Goal: Information Seeking & Learning: Compare options

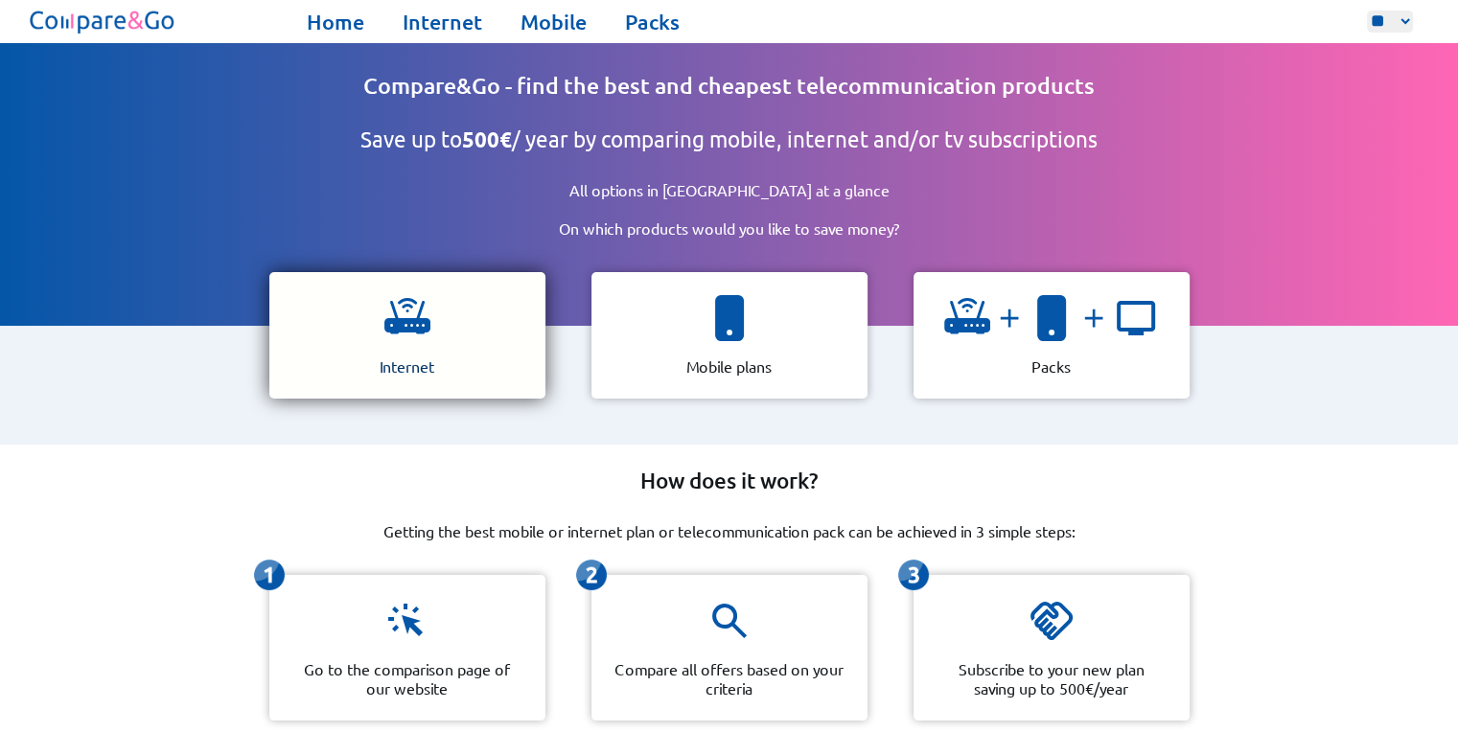
click at [456, 323] on div "Internet" at bounding box center [407, 335] width 276 height 127
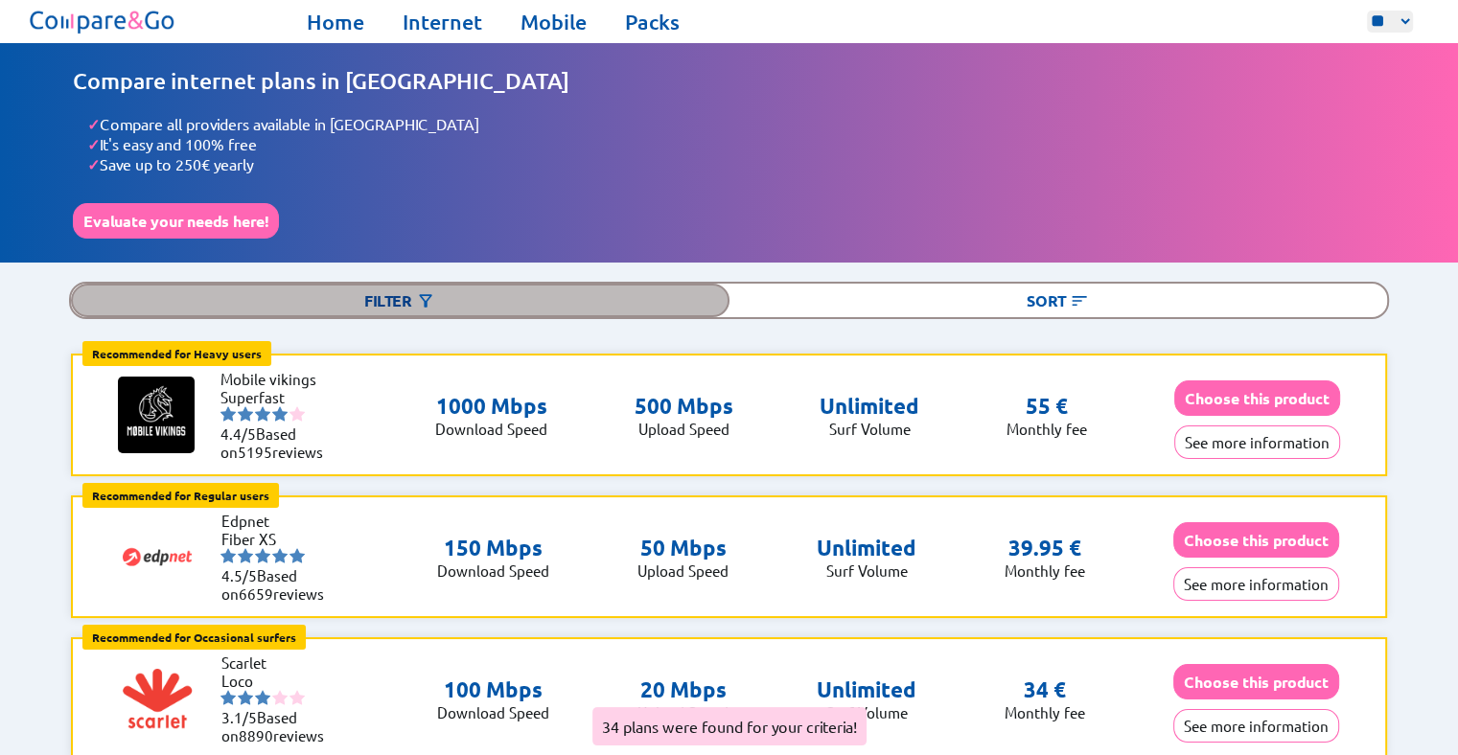
click at [670, 302] on div "Filter" at bounding box center [400, 301] width 658 height 34
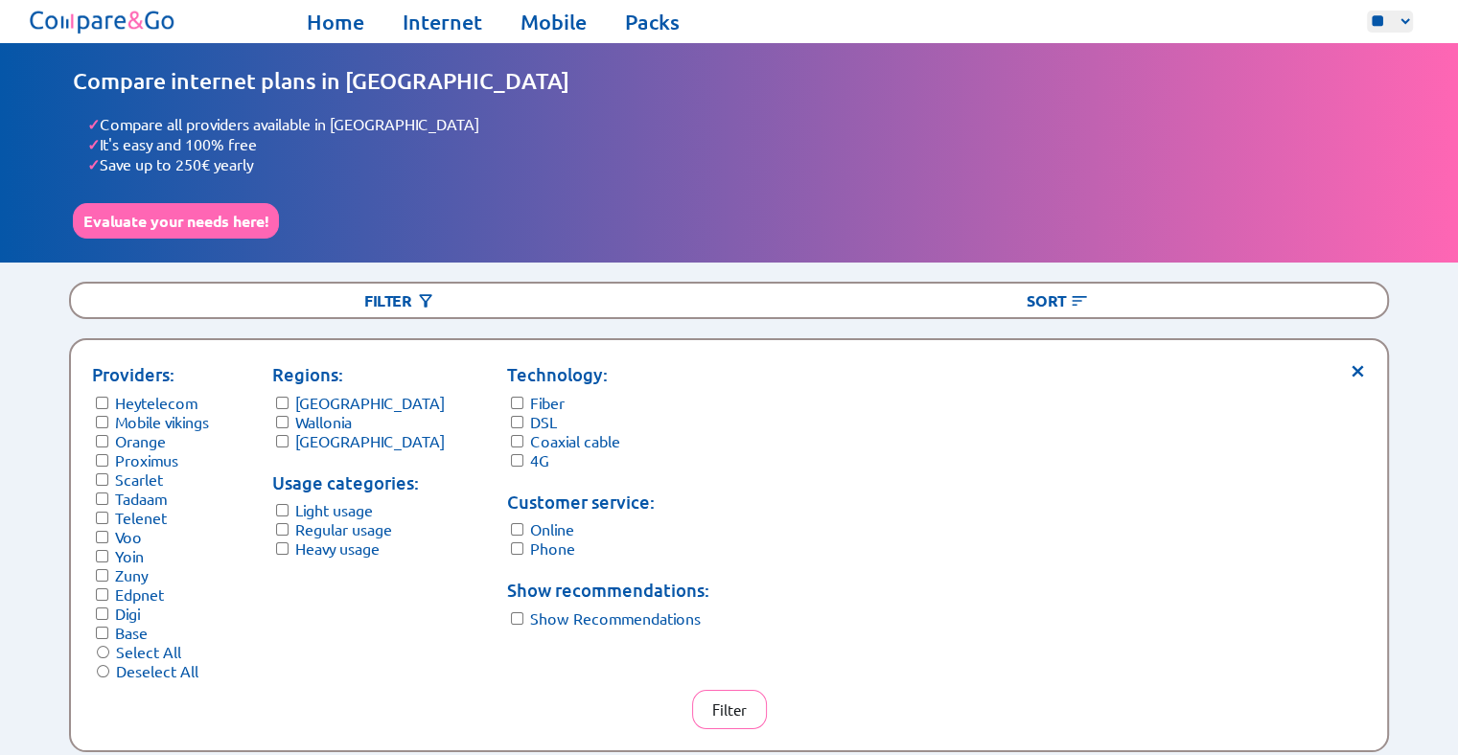
click at [291, 406] on form "Regions: [GEOGRAPHIC_DATA] Wallonia [GEOGRAPHIC_DATA]" at bounding box center [358, 405] width 173 height 89
click at [299, 541] on label "Heavy usage" at bounding box center [337, 548] width 84 height 19
click at [744, 711] on button "Filter" at bounding box center [729, 709] width 75 height 39
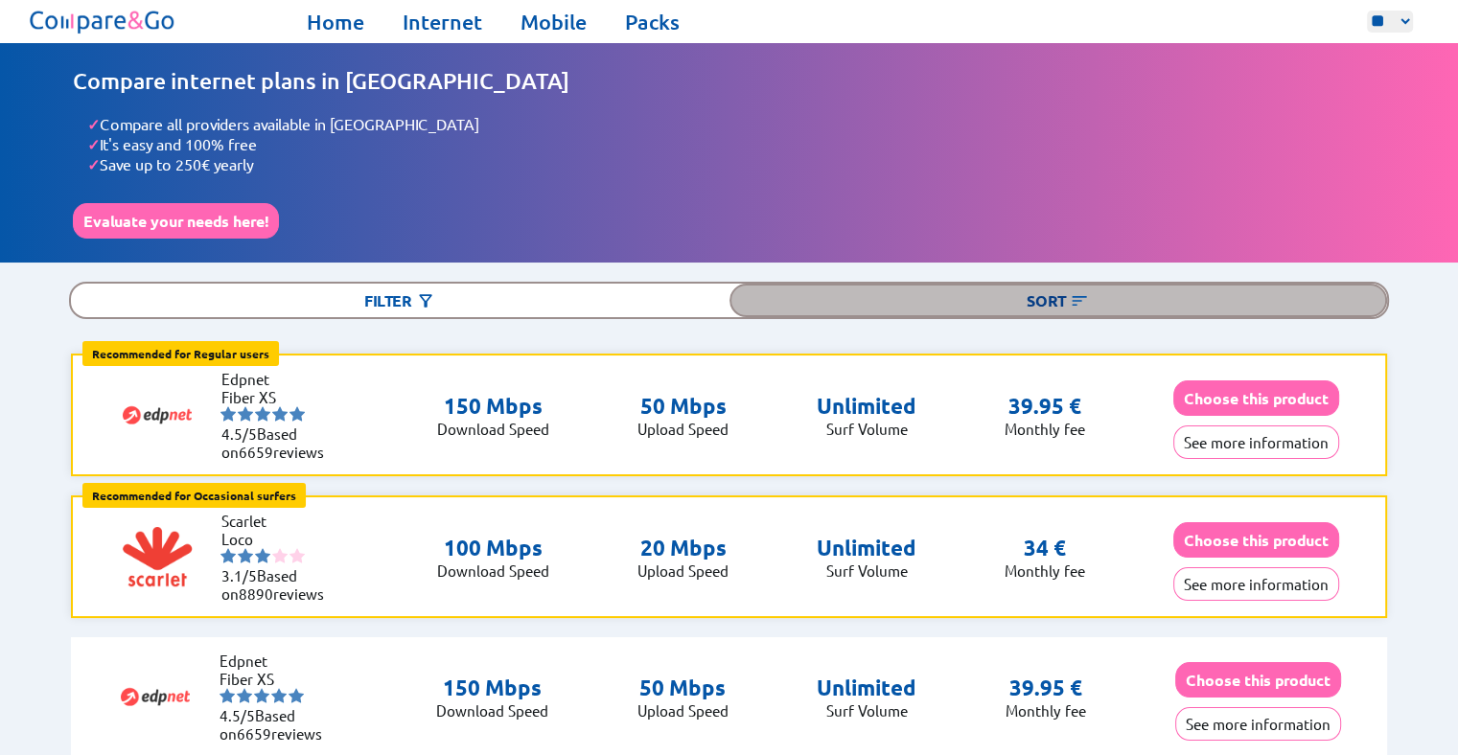
click at [1184, 304] on div "Sort" at bounding box center [1059, 301] width 658 height 34
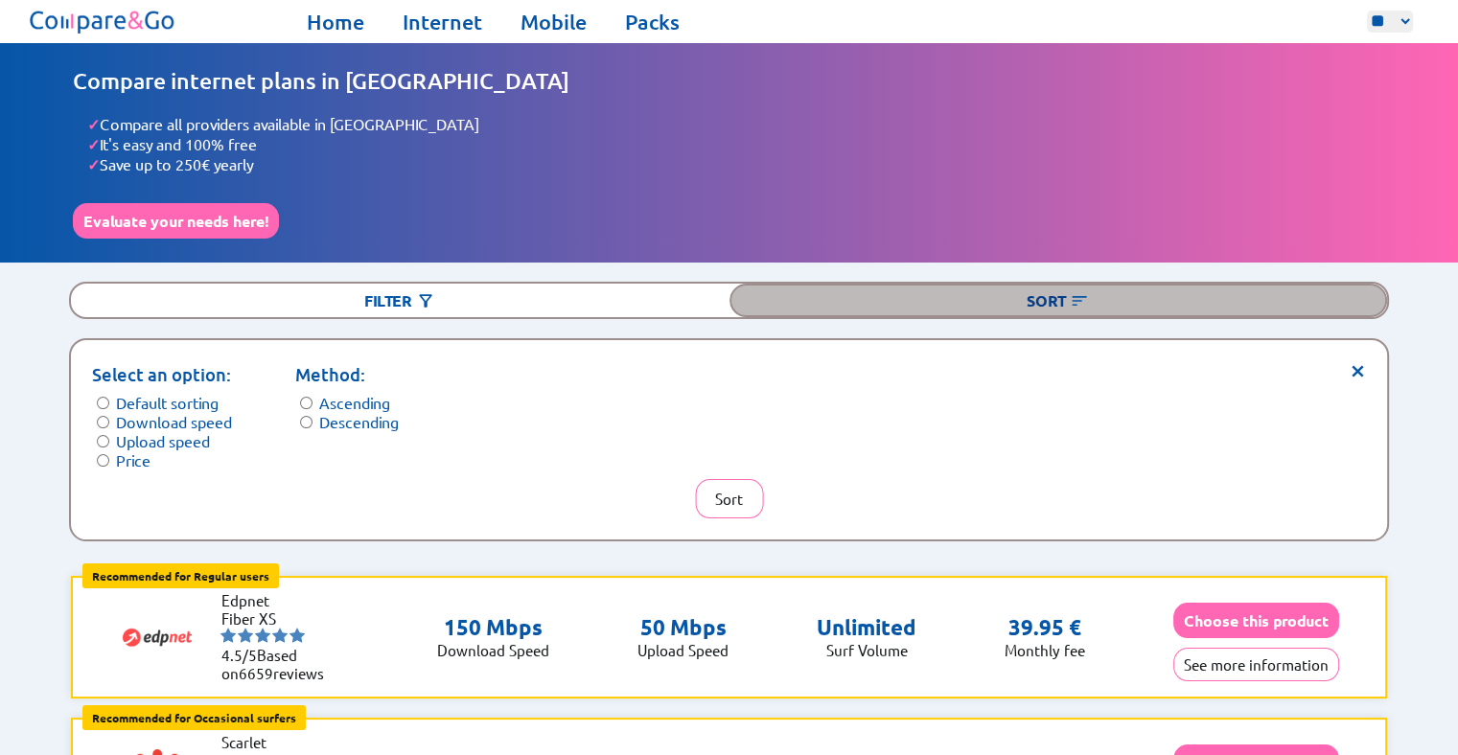
click at [1184, 304] on div "Sort" at bounding box center [1059, 301] width 658 height 34
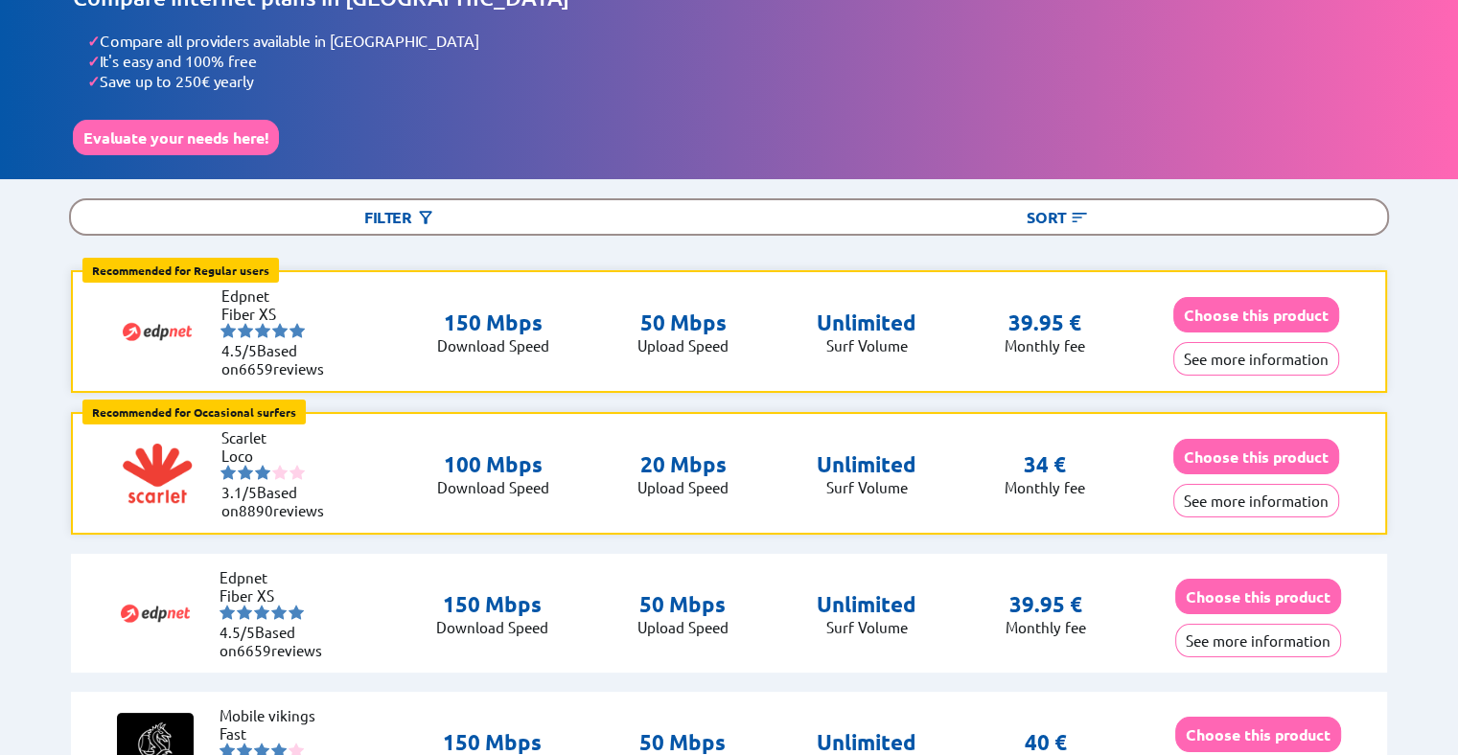
scroll to position [81, 0]
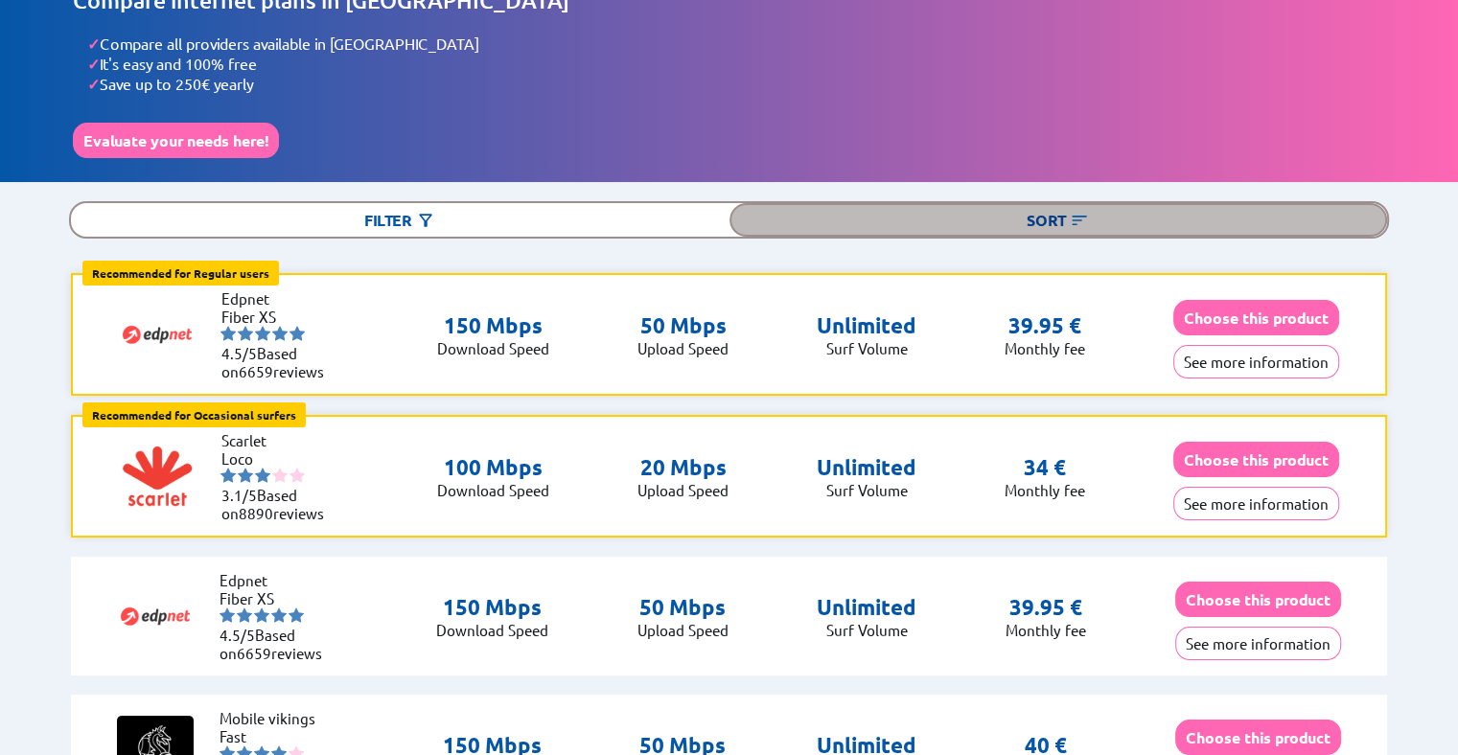
click at [1139, 215] on div "Sort" at bounding box center [1059, 220] width 658 height 34
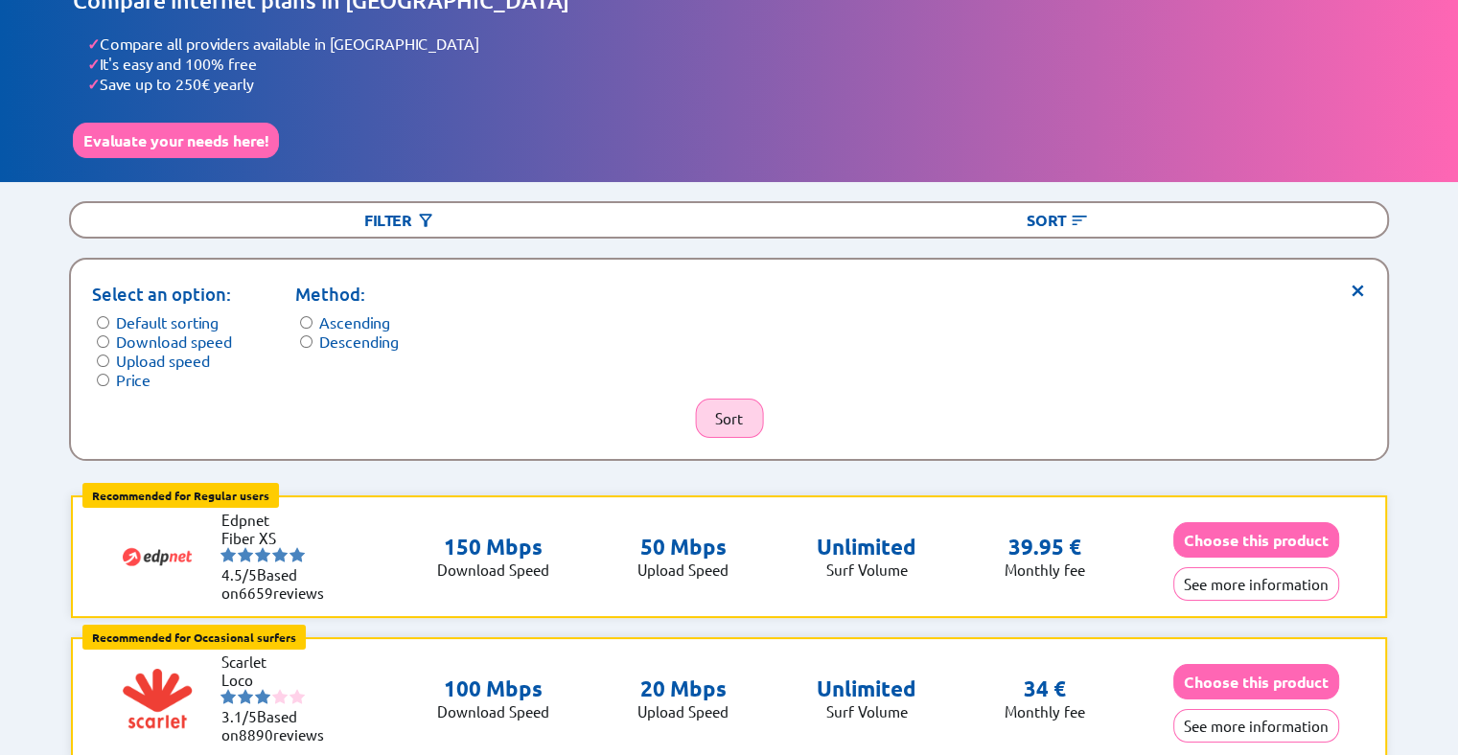
click at [732, 414] on button "Sort" at bounding box center [729, 418] width 68 height 39
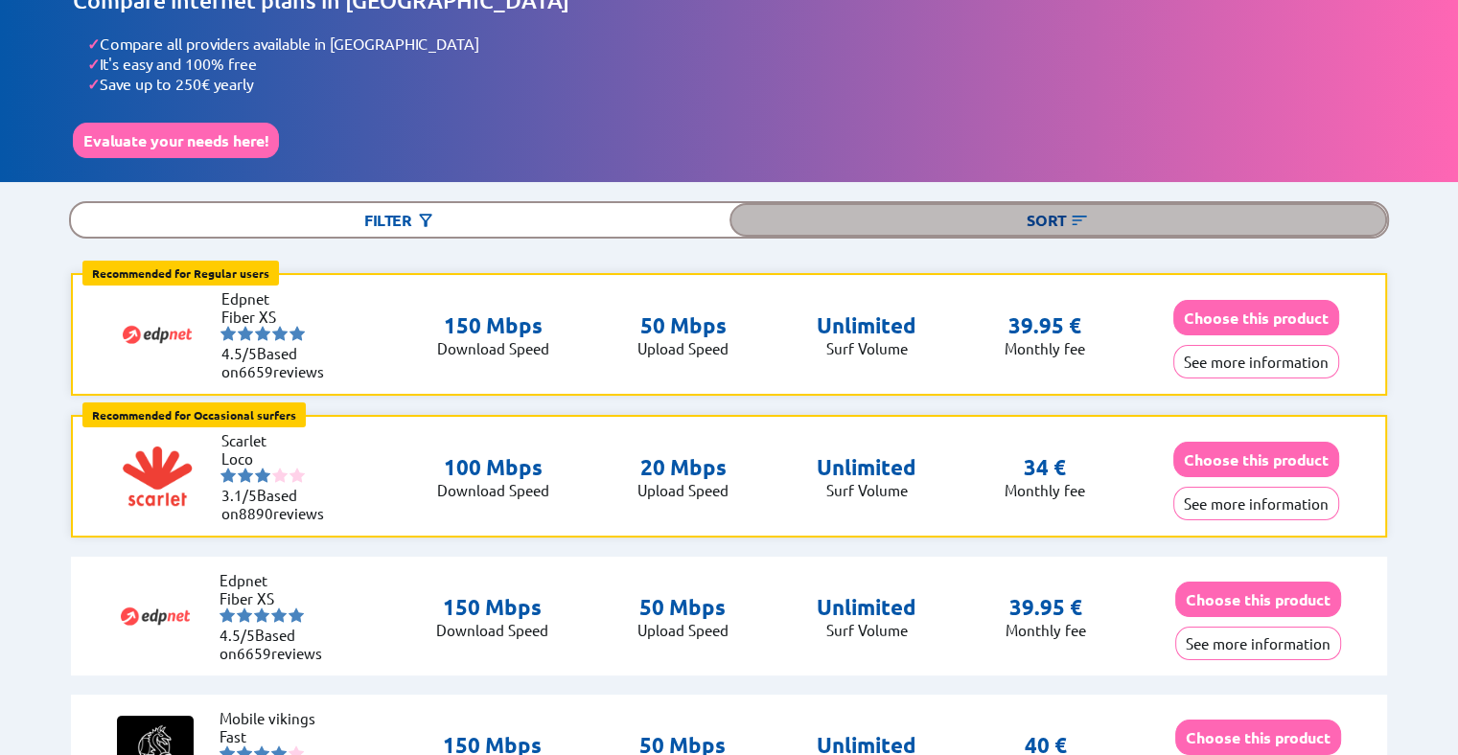
click at [1077, 213] on img at bounding box center [1079, 220] width 19 height 19
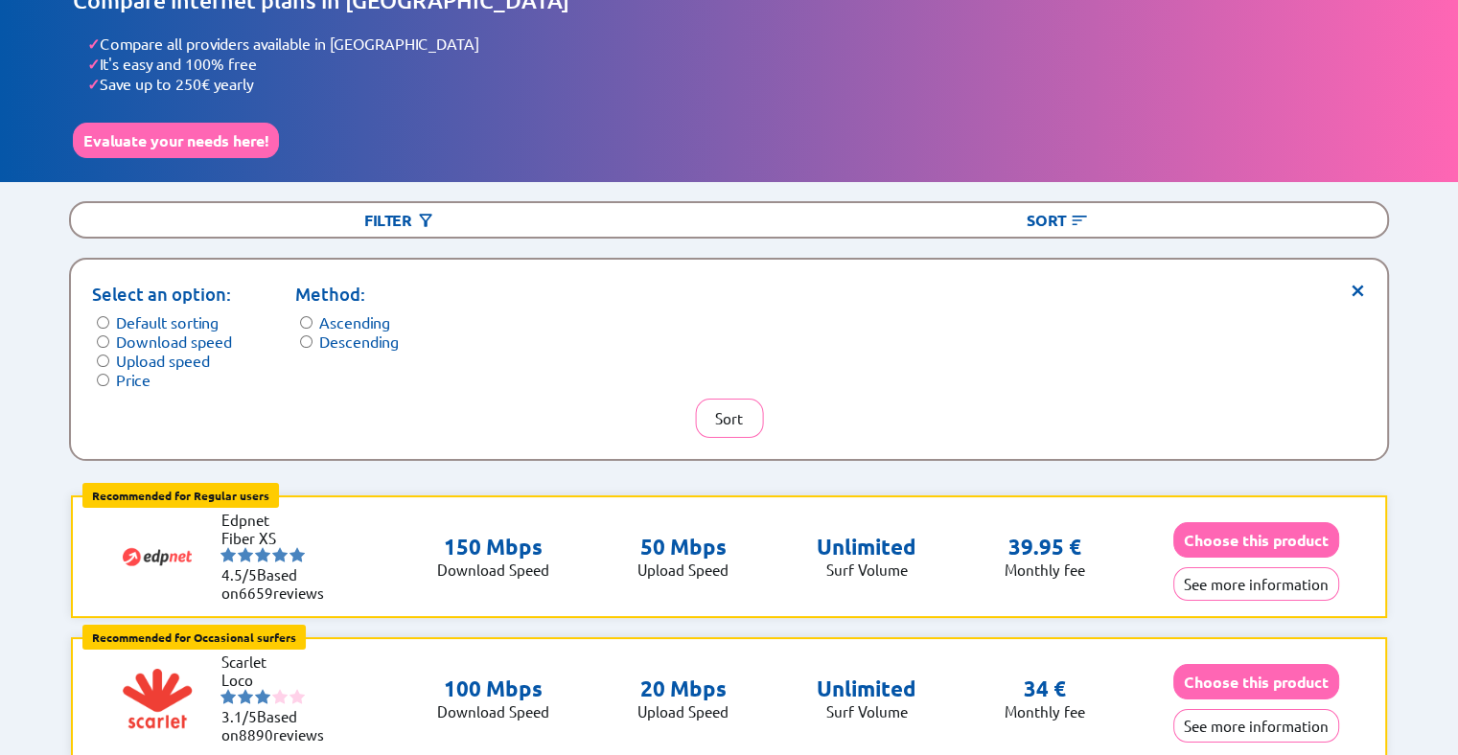
click at [130, 373] on label "Price" at bounding box center [133, 379] width 35 height 19
click at [716, 414] on button "Sort" at bounding box center [729, 418] width 68 height 39
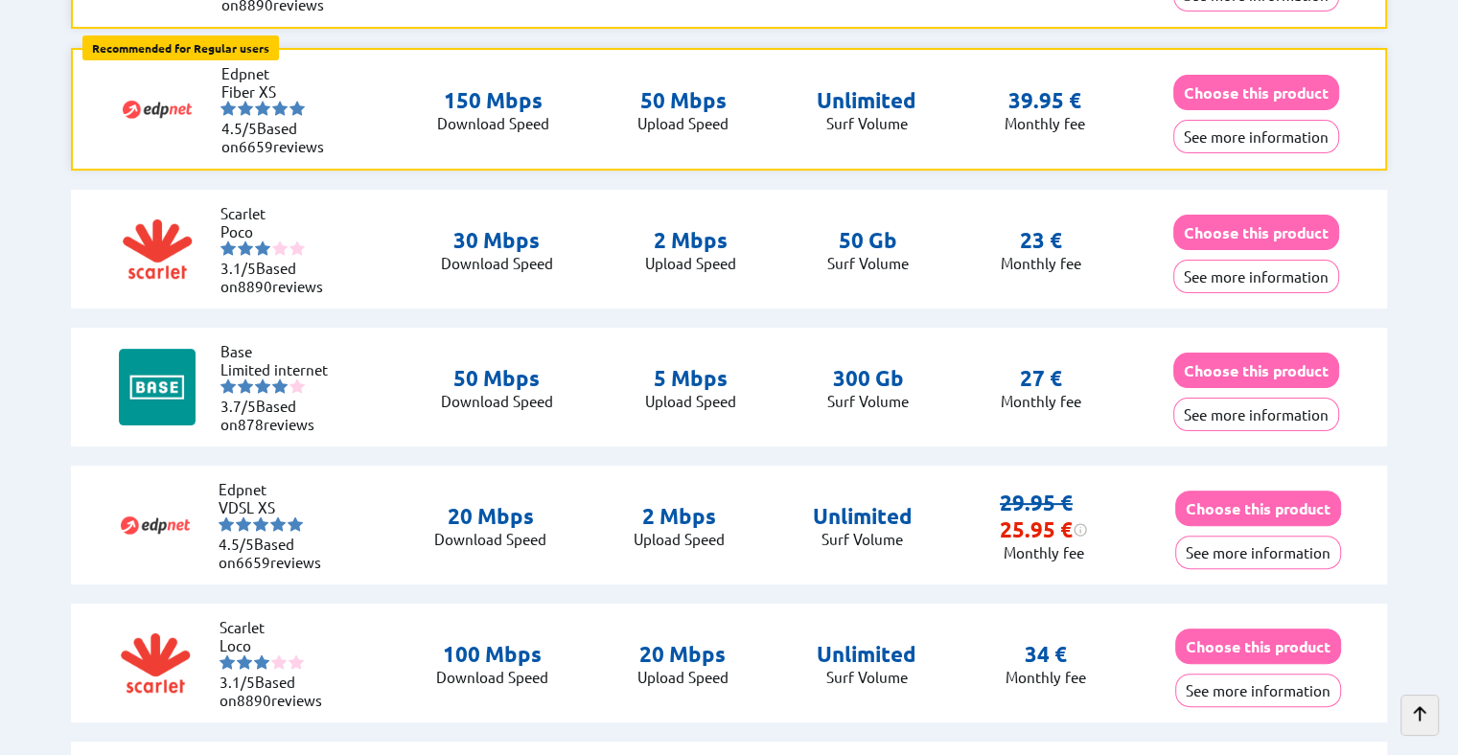
scroll to position [449, 0]
